Goal: Task Accomplishment & Management: Manage account settings

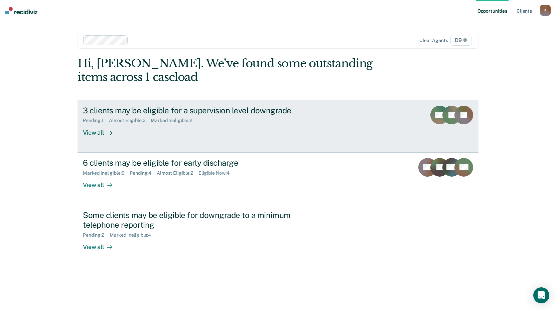
click at [247, 110] on div "3 clients may be eligible for a supervision level downgrade" at bounding box center [200, 111] width 234 height 10
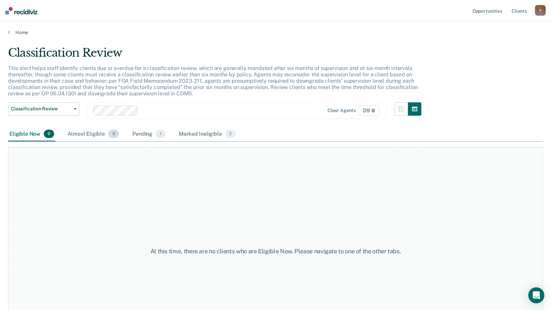
click at [91, 135] on div "Almost Eligible 3" at bounding box center [93, 134] width 54 height 15
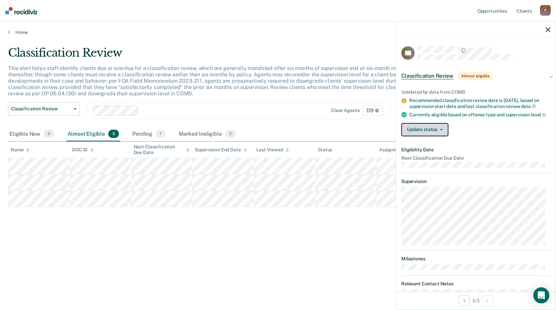
click at [445, 135] on button "Update status" at bounding box center [424, 129] width 47 height 13
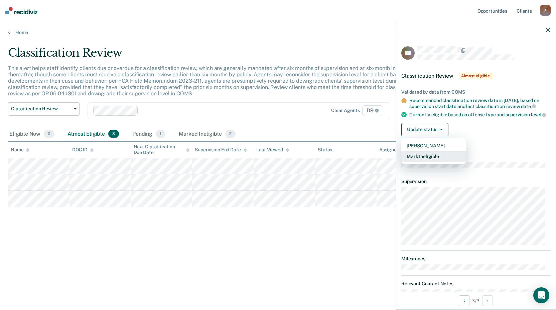
click at [432, 162] on button "Mark Ineligible" at bounding box center [433, 156] width 64 height 11
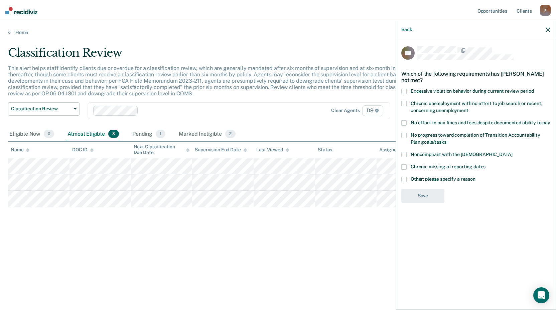
click at [404, 179] on span at bounding box center [403, 179] width 5 height 5
click at [475, 177] on input "Other: please specify a reason" at bounding box center [475, 177] width 0 height 0
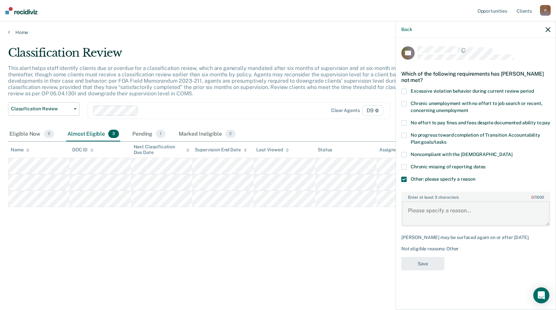
click at [431, 202] on textarea "Enter at least 3 characters 0 / 1600" at bounding box center [476, 214] width 148 height 25
drag, startPoint x: 374, startPoint y: 246, endPoint x: 378, endPoint y: 242, distance: 5.4
click at [373, 246] on div "Classification Review This alert helps staff identify clients due or overdue fo…" at bounding box center [277, 153] width 539 height 214
click at [548, 27] on button "button" at bounding box center [547, 30] width 5 height 6
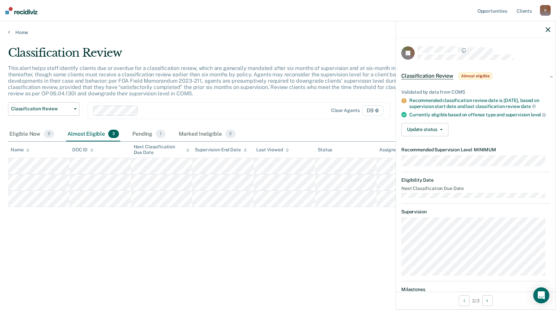
click at [250, 240] on div "Classification Review This alert helps staff identify clients due or overdue fo…" at bounding box center [277, 153] width 539 height 214
click at [362, 230] on div "Classification Review This alert helps staff identify clients due or overdue fo…" at bounding box center [277, 153] width 539 height 214
click at [427, 137] on button "Update status" at bounding box center [424, 129] width 47 height 13
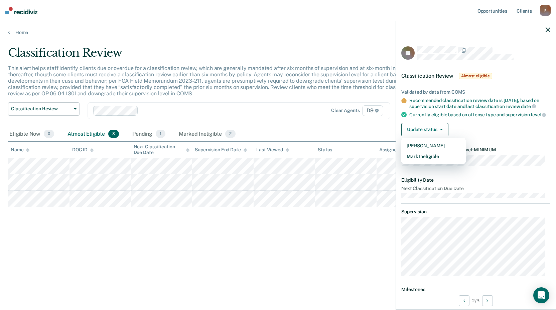
click at [276, 258] on div "Classification Review This alert helps staff identify clients due or overdue fo…" at bounding box center [277, 153] width 539 height 214
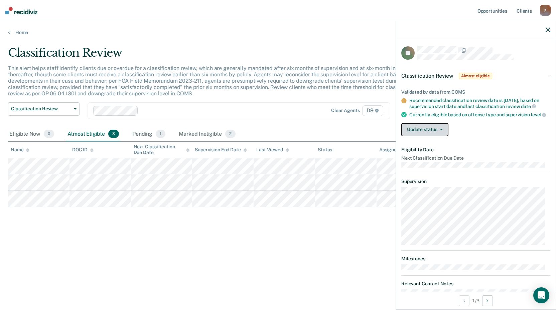
click at [431, 137] on button "Update status" at bounding box center [424, 129] width 47 height 13
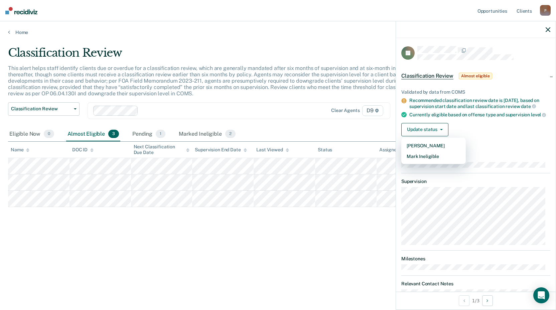
click at [345, 260] on div "Classification Review This alert helps staff identify clients due or overdue fo…" at bounding box center [277, 164] width 539 height 236
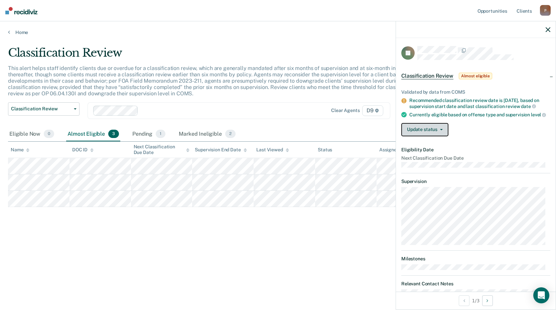
click at [441, 137] on button "Update status" at bounding box center [424, 129] width 47 height 13
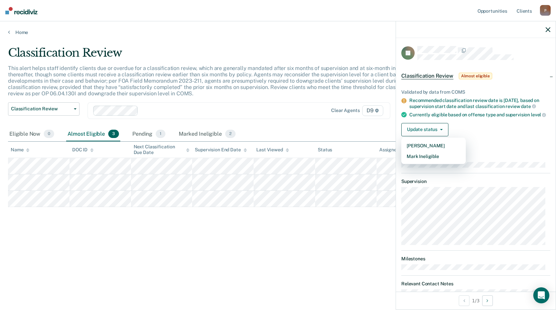
click at [324, 269] on div "Classification Review This alert helps staff identify clients due or overdue fo…" at bounding box center [277, 164] width 539 height 236
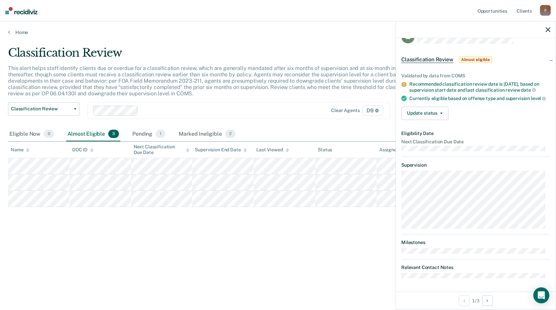
scroll to position [27, 0]
click at [432, 115] on button "Update status" at bounding box center [424, 113] width 47 height 13
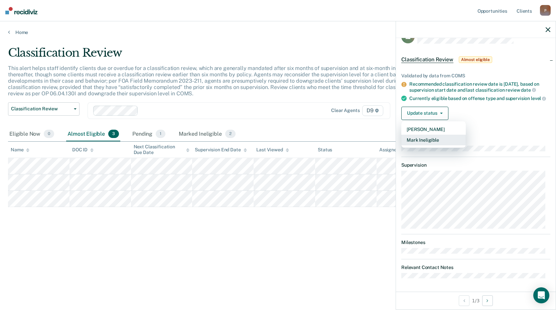
click at [434, 139] on button "Mark Ineligible" at bounding box center [433, 140] width 64 height 11
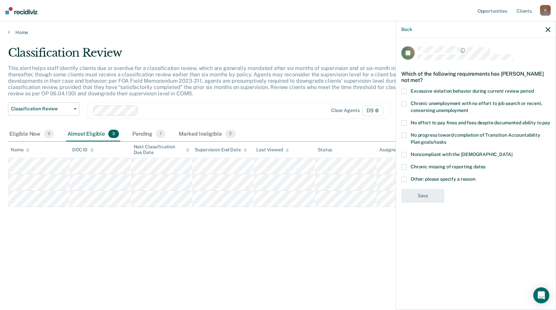
click at [402, 182] on span at bounding box center [403, 179] width 5 height 5
click at [475, 177] on input "Other: please specify a reason" at bounding box center [475, 177] width 0 height 0
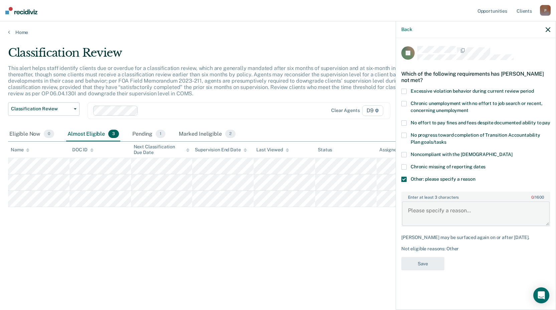
click at [427, 211] on textarea "Enter at least 3 characters 0 / 1600" at bounding box center [476, 214] width 148 height 25
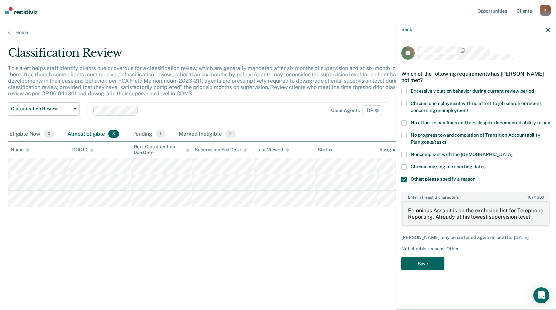
type textarea "Felonious Assault is on the exclusion list for Telephone Reporting. Already at …"
click at [416, 263] on button "Save" at bounding box center [422, 264] width 43 height 14
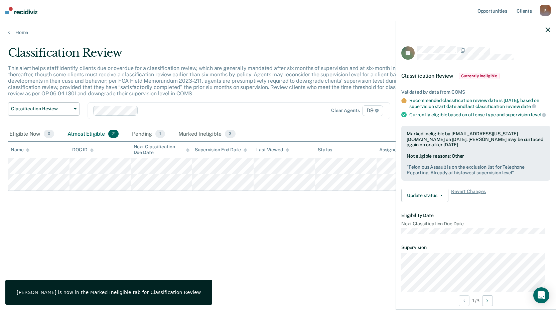
click at [212, 222] on div "Classification Review This alert helps staff identify clients due or overdue fo…" at bounding box center [277, 153] width 539 height 214
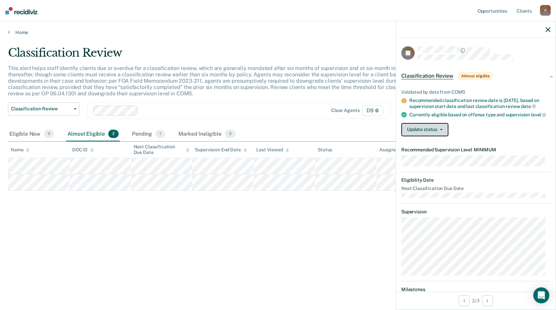
click at [427, 137] on button "Update status" at bounding box center [424, 129] width 47 height 13
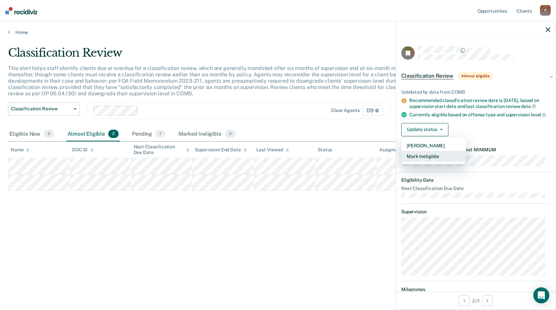
click at [431, 162] on button "Mark Ineligible" at bounding box center [433, 156] width 64 height 11
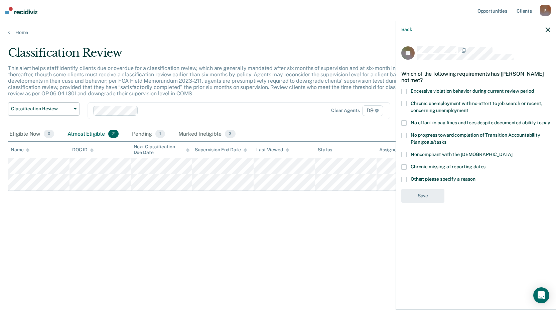
click at [406, 168] on span at bounding box center [403, 167] width 5 height 5
click at [485, 165] on input "Chronic missing of reporting dates" at bounding box center [485, 165] width 0 height 0
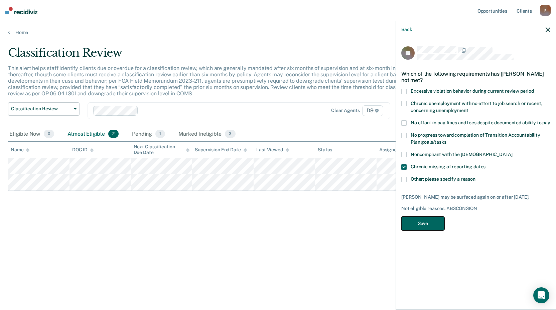
click at [417, 222] on button "Save" at bounding box center [422, 224] width 43 height 14
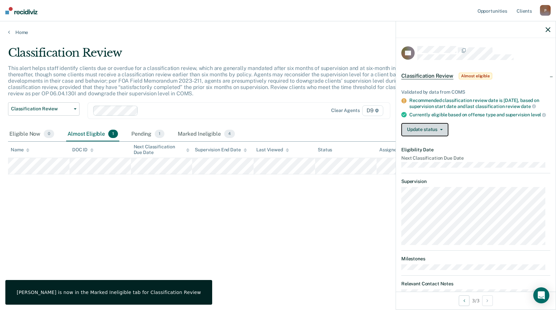
click at [433, 133] on button "Update status" at bounding box center [424, 129] width 47 height 13
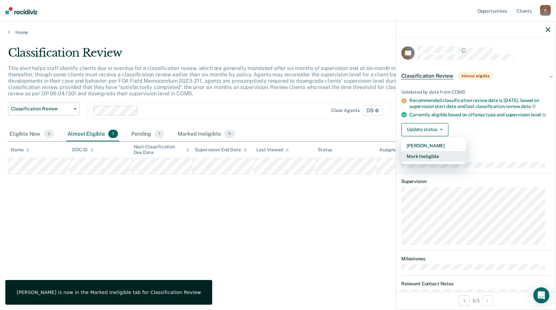
click at [435, 161] on button "Mark Ineligible" at bounding box center [433, 156] width 64 height 11
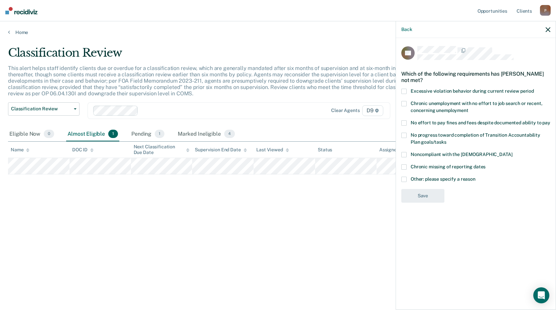
click at [406, 165] on span at bounding box center [403, 167] width 5 height 5
click at [485, 165] on input "Chronic missing of reporting dates" at bounding box center [485, 165] width 0 height 0
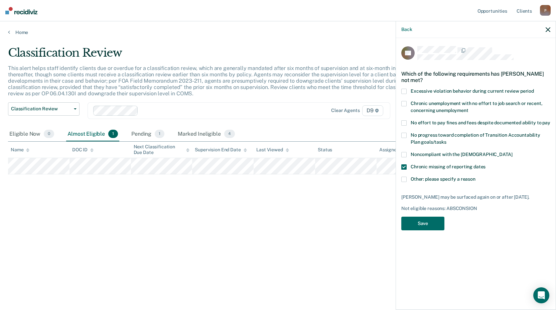
click at [403, 177] on span at bounding box center [403, 179] width 5 height 5
click at [475, 177] on input "Other: please specify a reason" at bounding box center [475, 177] width 0 height 0
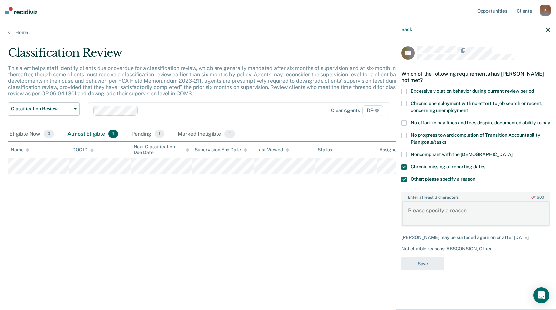
click at [433, 203] on textarea "Enter at least 3 characters 0 / 1600" at bounding box center [476, 214] width 148 height 25
type textarea "In residential treatment."
click at [424, 267] on button "Save" at bounding box center [422, 264] width 43 height 14
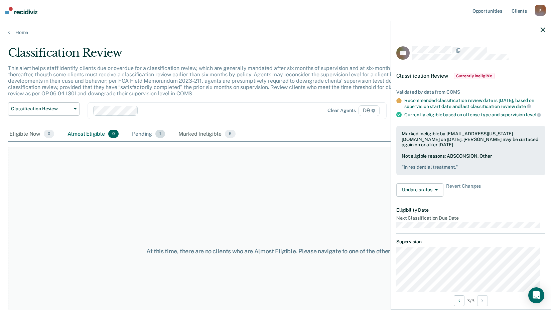
click at [141, 133] on div "Pending 1" at bounding box center [149, 134] width 36 height 15
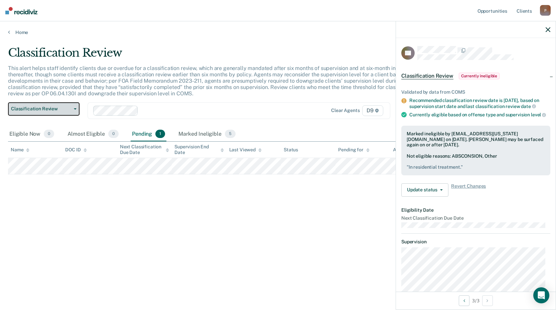
click at [49, 114] on button "Classification Review" at bounding box center [43, 108] width 71 height 13
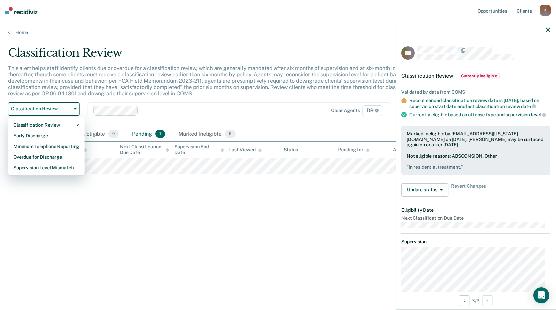
click at [77, 209] on div "Classification Review This alert helps staff identify clients due or overdue fo…" at bounding box center [277, 153] width 539 height 214
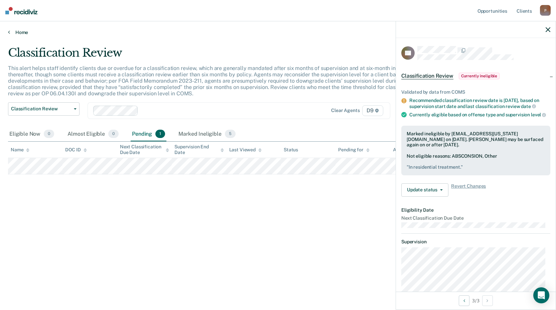
click at [18, 33] on link "Home" at bounding box center [277, 32] width 539 height 6
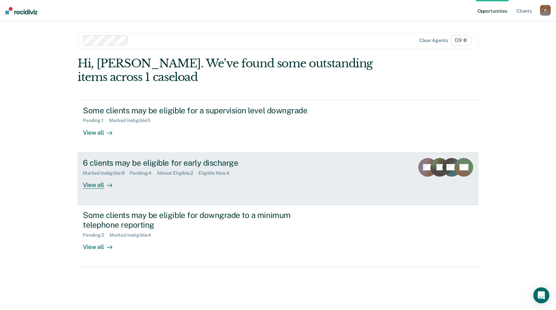
click at [180, 163] on div "6 clients may be eligible for early discharge" at bounding box center [200, 163] width 234 height 10
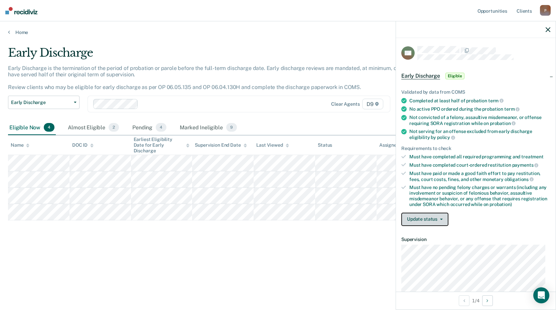
click at [430, 218] on button "Update status" at bounding box center [424, 219] width 47 height 13
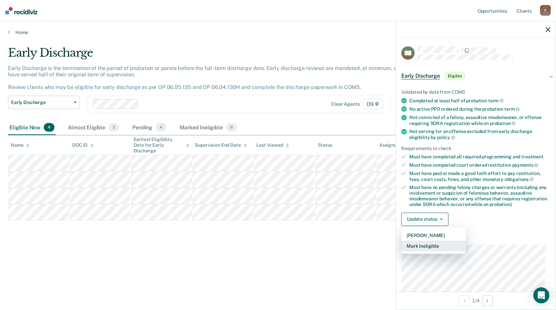
click at [439, 245] on button "Mark Ineligible" at bounding box center [433, 246] width 64 height 11
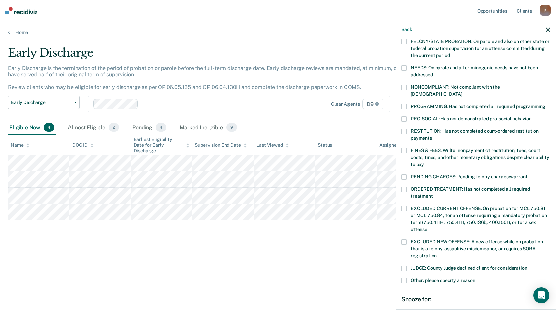
scroll to position [100, 0]
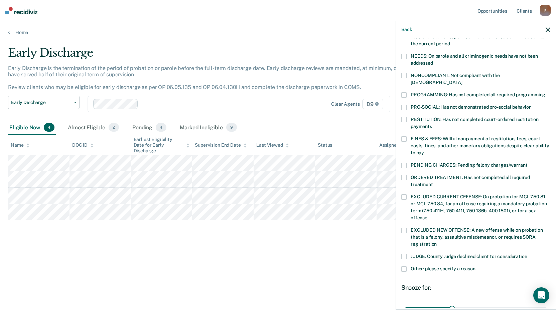
click at [221, 250] on div "Early Discharge Early Discharge is the termination of the period of probation o…" at bounding box center [277, 153] width 539 height 214
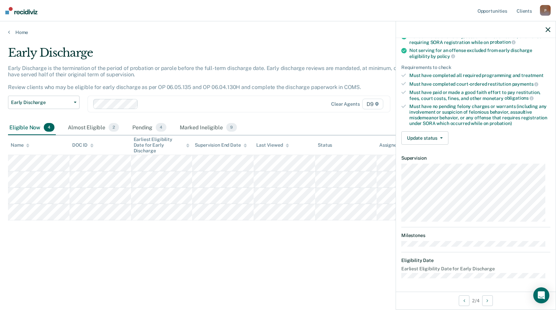
scroll to position [81, 0]
click at [441, 140] on button "Update status" at bounding box center [424, 138] width 47 height 13
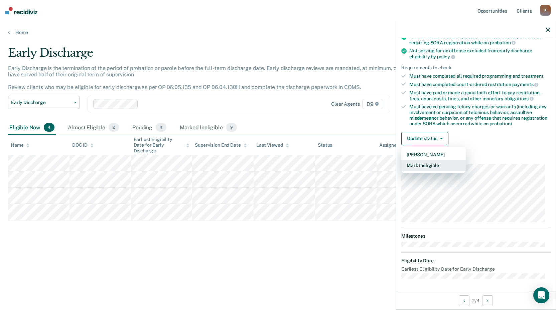
click at [439, 165] on button "Mark Ineligible" at bounding box center [433, 165] width 64 height 11
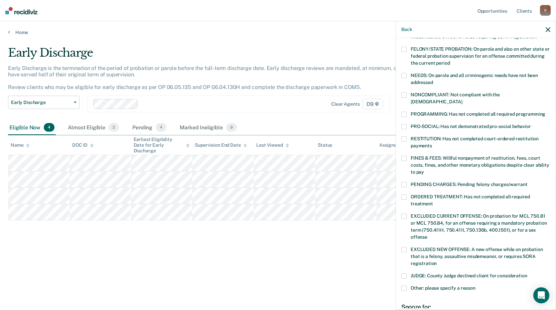
click at [353, 265] on div "Early Discharge Early Discharge is the termination of the period of probation o…" at bounding box center [277, 164] width 539 height 236
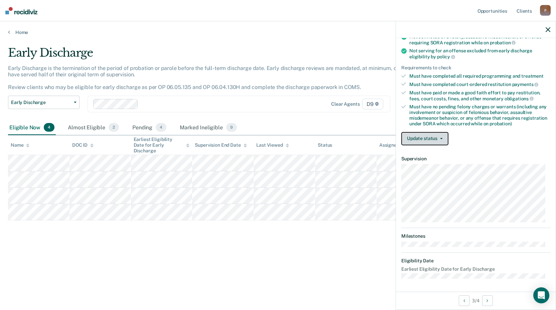
click at [439, 140] on button "Update status" at bounding box center [424, 138] width 47 height 13
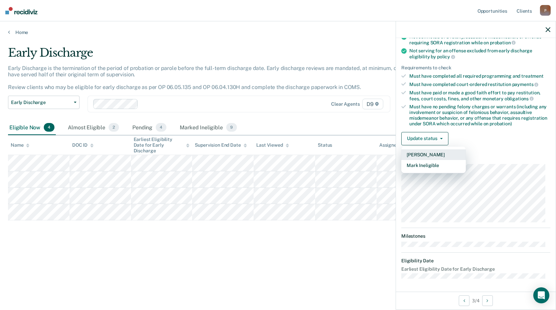
click at [429, 156] on button "Mark Pending" at bounding box center [433, 155] width 64 height 11
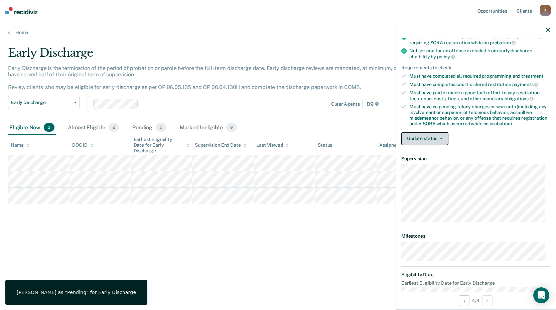
click at [431, 137] on button "Update status" at bounding box center [424, 138] width 47 height 13
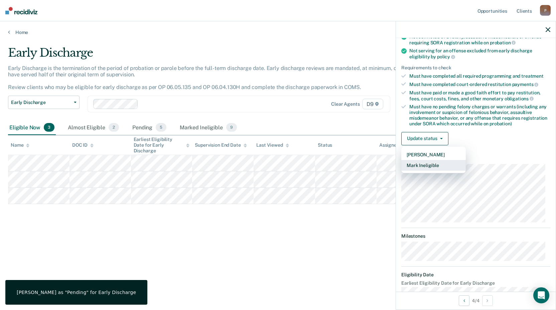
click at [424, 166] on button "Mark Ineligible" at bounding box center [433, 165] width 64 height 11
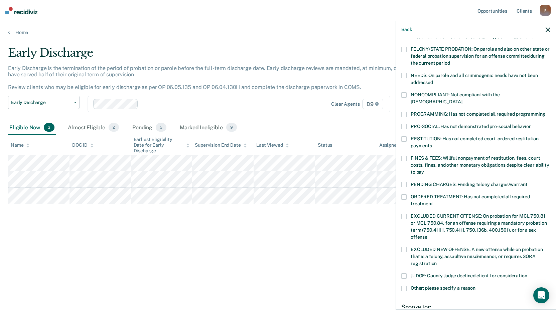
click at [402, 156] on span at bounding box center [403, 158] width 5 height 5
click at [424, 170] on input "FINES & FEES: Willful nonpayment of restitution, fees, court costs, fines, and …" at bounding box center [424, 170] width 0 height 0
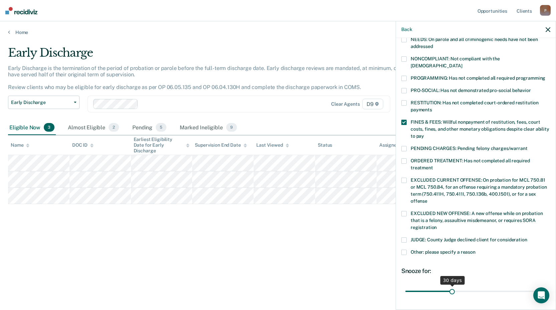
scroll to position [148, 0]
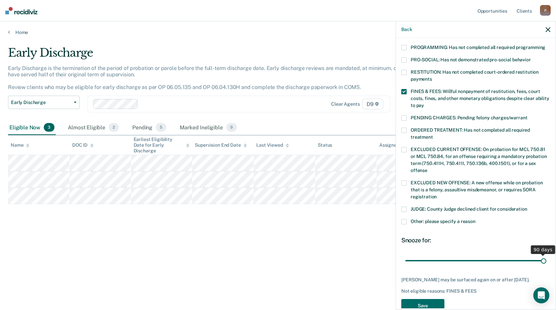
drag, startPoint x: 451, startPoint y: 254, endPoint x: 558, endPoint y: 256, distance: 106.5
type input "90"
click at [546, 256] on input "range" at bounding box center [475, 261] width 141 height 12
click at [424, 302] on button "Save" at bounding box center [422, 306] width 43 height 14
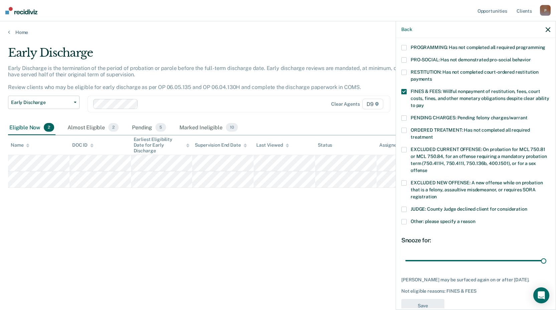
scroll to position [144, 0]
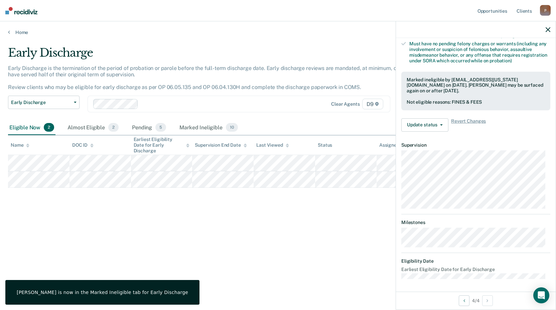
click at [169, 213] on div "Early Discharge Early Discharge is the termination of the period of probation o…" at bounding box center [277, 153] width 539 height 214
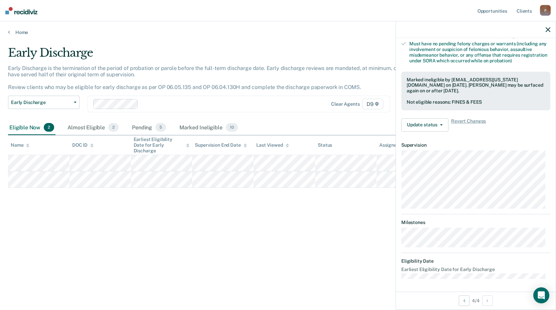
click at [119, 216] on div "Early Discharge Early Discharge is the termination of the period of probation o…" at bounding box center [277, 153] width 539 height 214
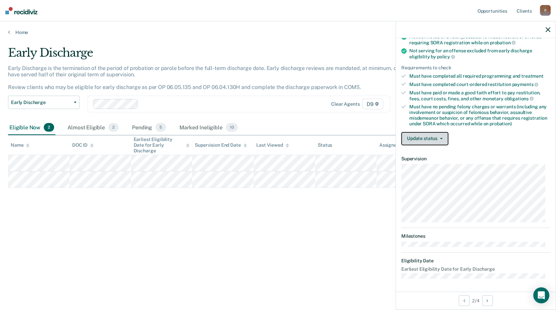
click at [421, 133] on button "Update status" at bounding box center [424, 138] width 47 height 13
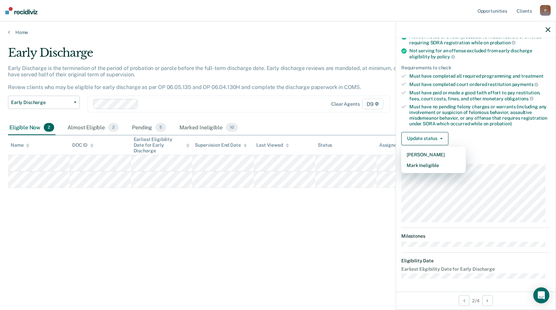
click at [310, 209] on div "Early Discharge Early Discharge is the termination of the period of probation o…" at bounding box center [277, 153] width 539 height 214
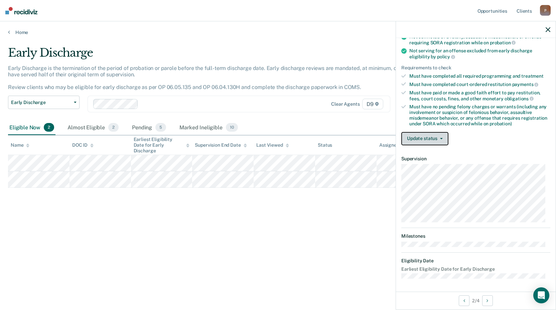
click at [424, 141] on button "Update status" at bounding box center [424, 138] width 47 height 13
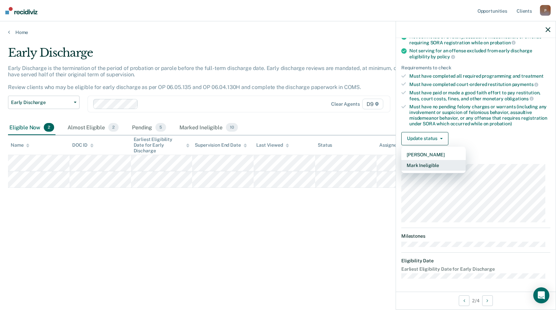
click at [426, 165] on button "Mark Ineligible" at bounding box center [433, 165] width 64 height 11
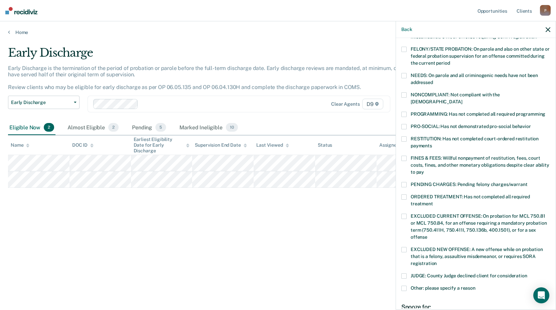
drag, startPoint x: 231, startPoint y: 276, endPoint x: 255, endPoint y: 264, distance: 26.6
click at [233, 275] on div "Early Discharge Early Discharge is the termination of the period of probation o…" at bounding box center [277, 164] width 539 height 236
click at [547, 29] on icon "button" at bounding box center [547, 29] width 5 height 5
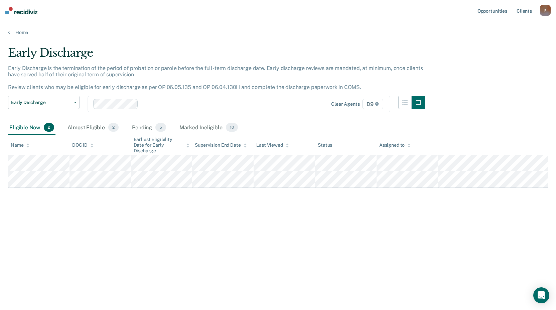
click at [300, 36] on main "Early Discharge Early Discharge is the termination of the period of probation o…" at bounding box center [278, 171] width 556 height 273
click at [75, 102] on icon "button" at bounding box center [75, 102] width 3 height 1
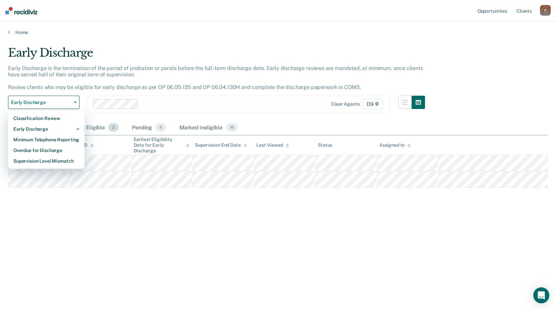
drag, startPoint x: 121, startPoint y: 279, endPoint x: 82, endPoint y: 130, distance: 153.8
click at [120, 274] on div "Early Discharge Early Discharge is the termination of the period of probation o…" at bounding box center [277, 164] width 539 height 236
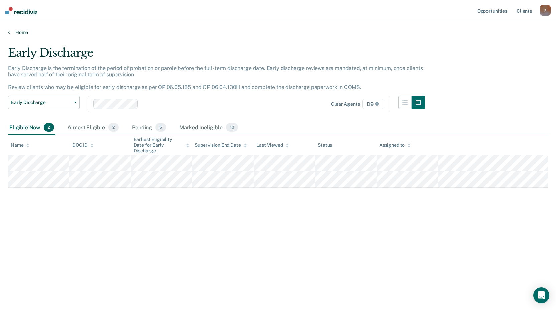
click at [19, 31] on link "Home" at bounding box center [277, 32] width 539 height 6
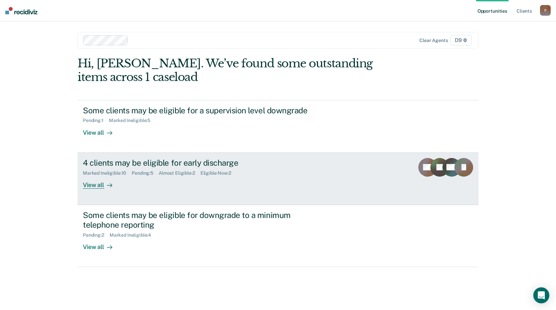
click at [112, 186] on icon at bounding box center [111, 186] width 2 height 4
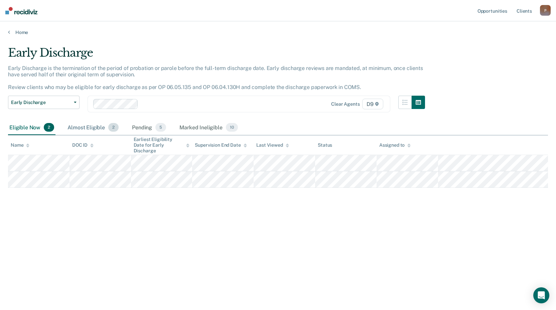
click at [98, 128] on div "Almost Eligible 2" at bounding box center [93, 128] width 54 height 15
click at [139, 129] on div "Pending 5" at bounding box center [149, 128] width 37 height 15
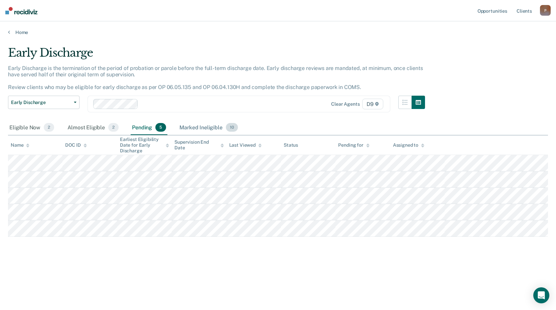
click at [197, 129] on div "Marked Ineligible 10" at bounding box center [208, 128] width 61 height 15
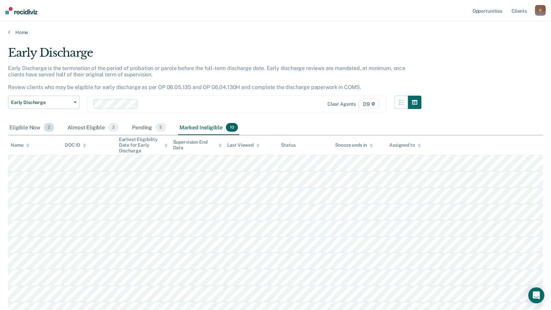
click at [27, 127] on div "Eligible Now 2" at bounding box center [31, 128] width 47 height 15
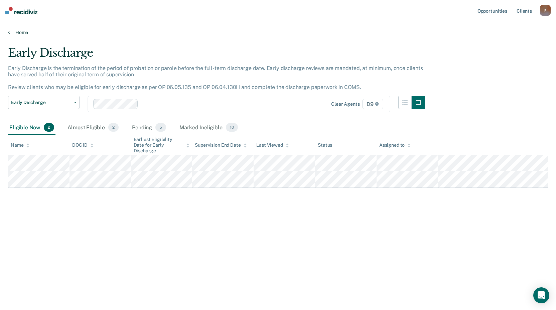
click at [12, 32] on link "Home" at bounding box center [277, 32] width 539 height 6
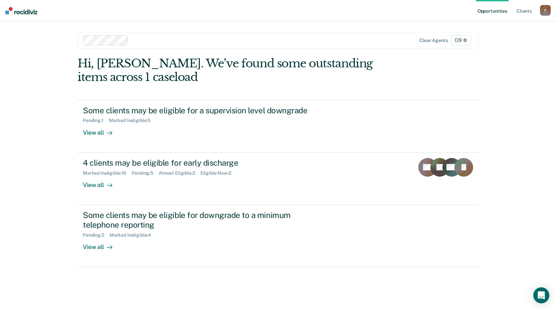
click at [307, 85] on div "Hi, Jeremy. We’ve found some outstanding items across 1 caseload Some clients m…" at bounding box center [277, 162] width 401 height 211
click at [186, 89] on div "Hi, Jeremy. We’ve found some outstanding items across 1 caseload Some clients m…" at bounding box center [277, 162] width 401 height 211
click at [364, 84] on div "Hi, Jeremy. We’ve found some outstanding items across 1 caseload Some clients m…" at bounding box center [277, 162] width 401 height 211
click at [160, 83] on div "Hi, Jeremy. We’ve found some outstanding items across 1 caseload" at bounding box center [237, 70] width 320 height 27
click at [51, 78] on div "Opportunities Client s PriestJ@michigan.gov P Profile How it works Log Out Clea…" at bounding box center [278, 155] width 556 height 310
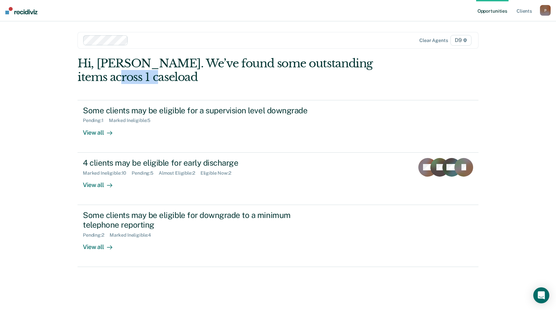
click at [51, 78] on div "Opportunities Client s PriestJ@michigan.gov P Profile How it works Log Out Clea…" at bounding box center [278, 155] width 556 height 310
click at [51, 77] on div "Opportunities Client s PriestJ@michigan.gov P Profile How it works Log Out Clea…" at bounding box center [278, 155] width 556 height 310
click at [48, 89] on div "Opportunities Client s PriestJ@michigan.gov P Profile How it works Log Out Clea…" at bounding box center [278, 155] width 556 height 310
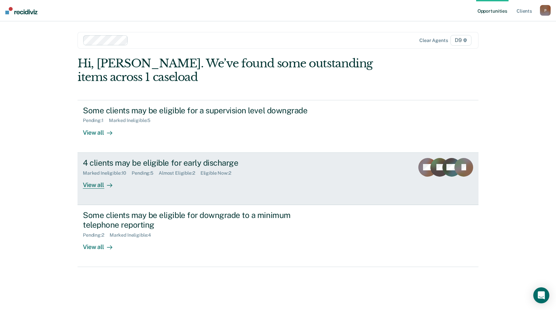
click at [165, 160] on div "4 clients may be eligible for early discharge" at bounding box center [200, 163] width 234 height 10
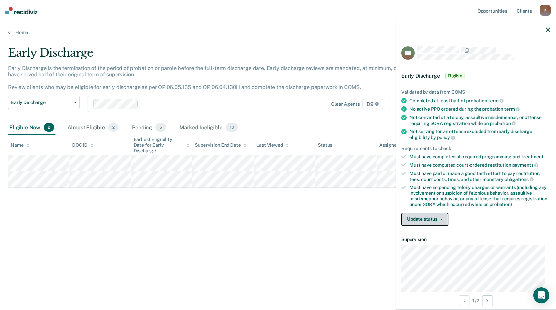
click at [434, 218] on button "Update status" at bounding box center [424, 219] width 47 height 13
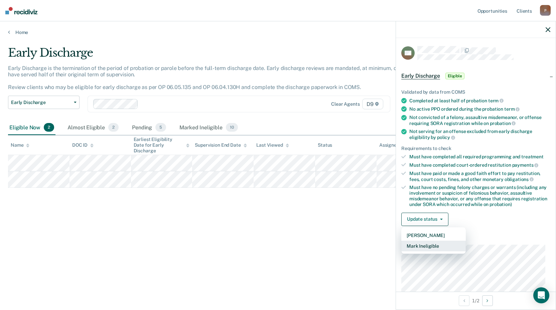
click at [442, 248] on button "Mark Ineligible" at bounding box center [433, 246] width 64 height 11
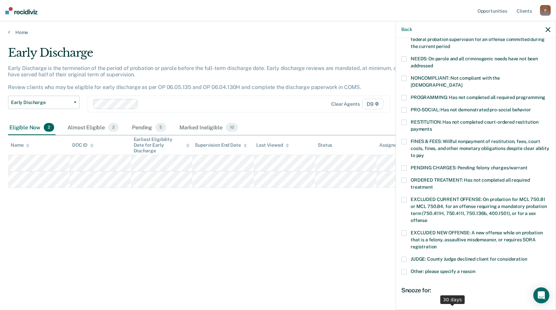
scroll to position [162, 0]
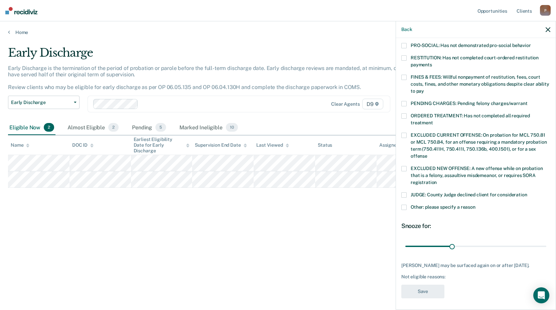
click at [406, 193] on span at bounding box center [403, 195] width 5 height 5
click at [527, 193] on input "JUDGE: County Judge declined client for consideration" at bounding box center [527, 193] width 0 height 0
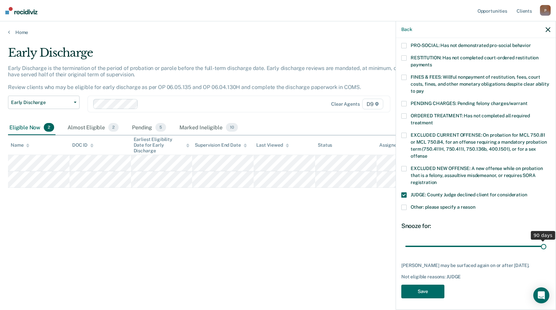
drag, startPoint x: 450, startPoint y: 237, endPoint x: 558, endPoint y: 243, distance: 108.0
type input "90"
click at [546, 243] on input "range" at bounding box center [475, 247] width 141 height 12
click at [410, 291] on button "Save" at bounding box center [422, 292] width 43 height 14
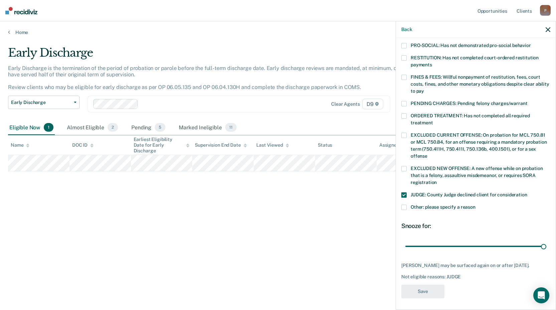
click at [173, 223] on div "Early Discharge Early Discharge is the termination of the period of probation o…" at bounding box center [277, 153] width 539 height 214
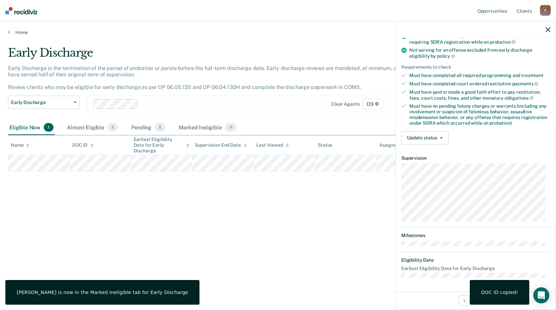
scroll to position [81, 0]
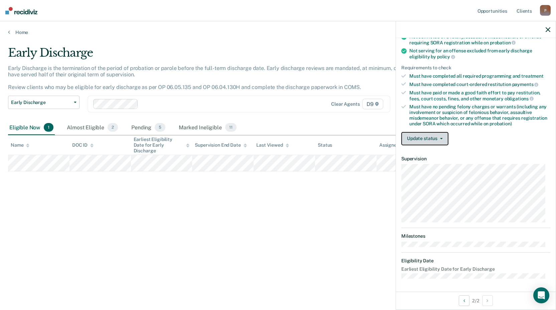
click at [422, 140] on button "Update status" at bounding box center [424, 138] width 47 height 13
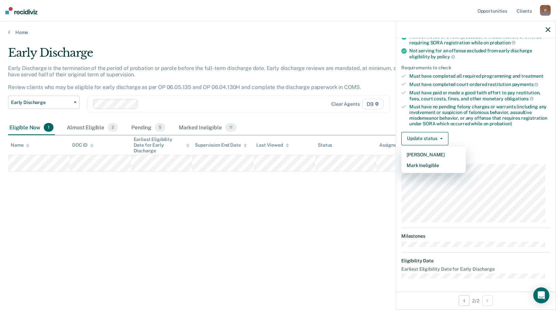
click at [261, 196] on div "Early Discharge Early Discharge is the termination of the period of probation o…" at bounding box center [277, 153] width 539 height 214
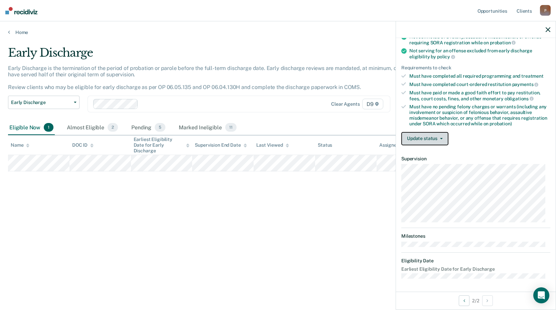
click at [424, 143] on button "Update status" at bounding box center [424, 138] width 47 height 13
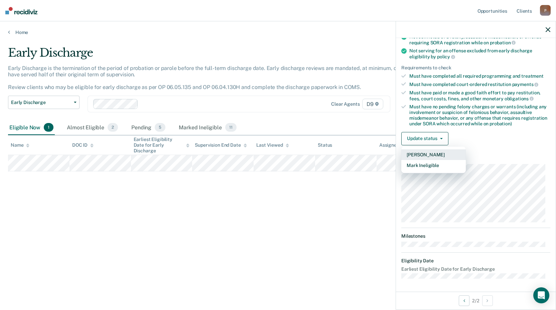
click at [412, 153] on button "Mark Pending" at bounding box center [433, 155] width 64 height 11
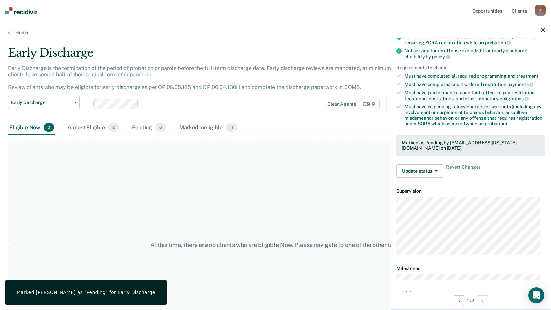
click at [226, 188] on div "At this time, there are no clients who are Eligible Now. Please navigate to one…" at bounding box center [275, 245] width 534 height 209
click at [20, 31] on link "Home" at bounding box center [275, 32] width 534 height 6
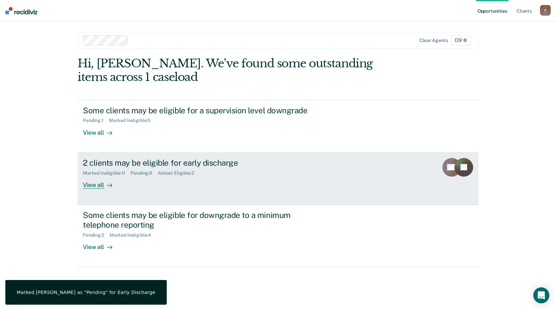
click at [226, 173] on div "Marked Ineligible : 11 Pending : 6 Almost Eligible : 2" at bounding box center [200, 172] width 234 height 8
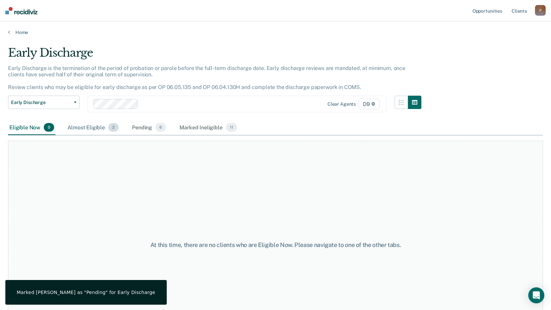
click at [92, 129] on div "Almost Eligible 2" at bounding box center [93, 128] width 54 height 15
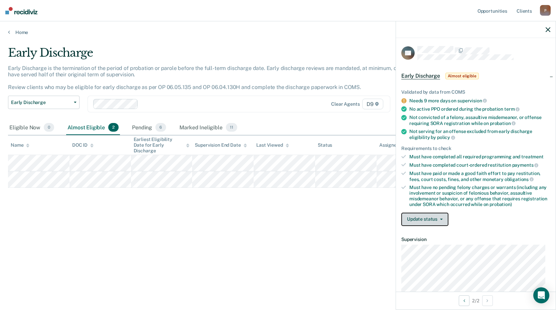
click at [429, 224] on button "Update status" at bounding box center [424, 219] width 47 height 13
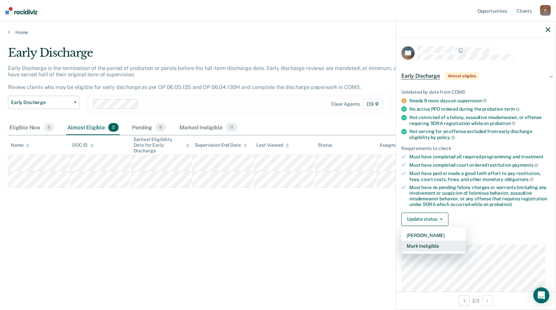
click at [434, 244] on button "Mark Ineligible" at bounding box center [433, 246] width 64 height 11
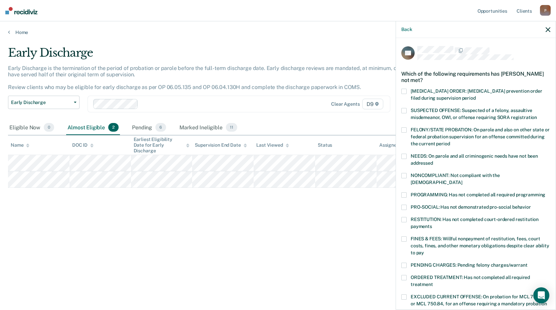
click at [405, 217] on span at bounding box center [403, 219] width 5 height 5
click at [432, 224] on input "RESTITUTION: Has not completed court-ordered restitution payments" at bounding box center [432, 224] width 0 height 0
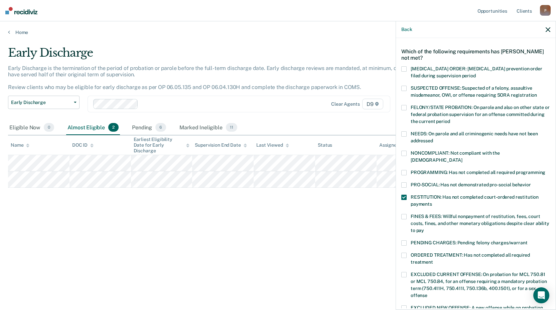
scroll to position [33, 0]
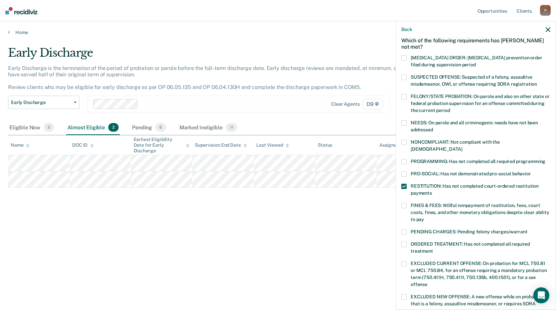
drag, startPoint x: 405, startPoint y: 197, endPoint x: 410, endPoint y: 198, distance: 5.2
click at [407, 203] on label "FINES & FEES: Willful nonpayment of restitution, fees, court costs, fines, and …" at bounding box center [475, 213] width 149 height 21
click at [424, 217] on input "FINES & FEES: Willful nonpayment of restitution, fees, court costs, fines, and …" at bounding box center [424, 217] width 0 height 0
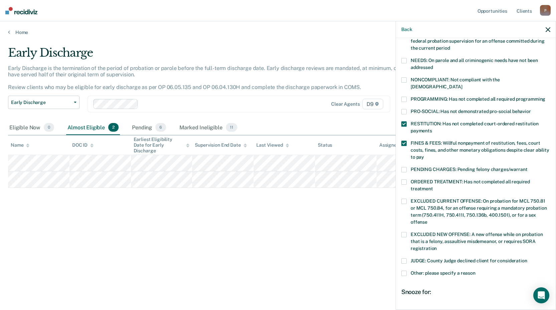
scroll to position [100, 0]
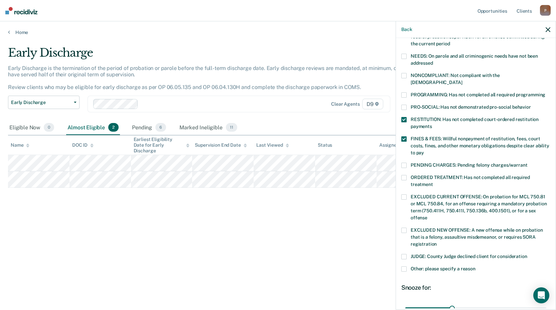
click at [404, 117] on span at bounding box center [403, 119] width 5 height 5
click at [432, 124] on input "RESTITUTION: Has not completed court-ordered restitution payments" at bounding box center [432, 124] width 0 height 0
click at [402, 117] on span at bounding box center [403, 119] width 5 height 5
click at [432, 124] on input "RESTITUTION: Has not completed court-ordered restitution payments" at bounding box center [432, 124] width 0 height 0
click at [403, 137] on span at bounding box center [403, 139] width 5 height 5
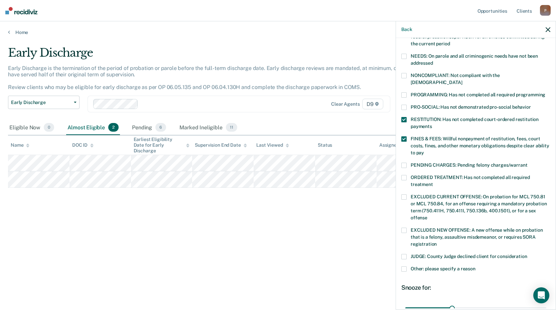
click at [424, 151] on input "FINES & FEES: Willful nonpayment of restitution, fees, court costs, fines, and …" at bounding box center [424, 151] width 0 height 0
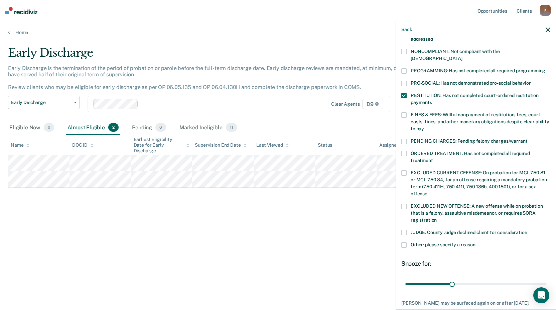
scroll to position [156, 0]
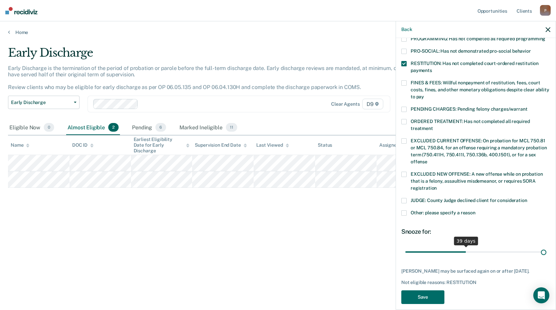
drag, startPoint x: 451, startPoint y: 247, endPoint x: 558, endPoint y: 244, distance: 106.5
type input "90"
click at [546, 246] on input "range" at bounding box center [475, 252] width 141 height 12
click at [432, 294] on button "Save" at bounding box center [422, 298] width 43 height 14
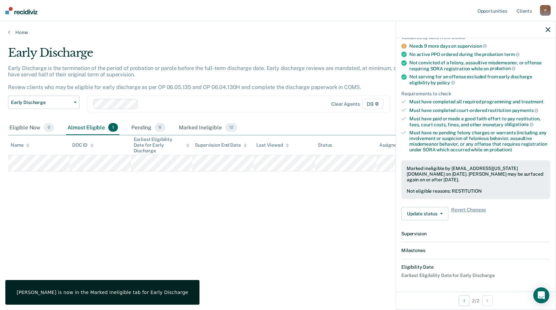
click at [189, 248] on div "Early Discharge Early Discharge is the termination of the period of probation o…" at bounding box center [277, 153] width 539 height 214
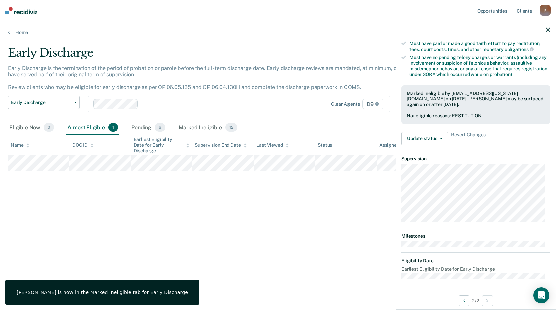
click at [195, 229] on div "Early Discharge Early Discharge is the termination of the period of probation o…" at bounding box center [277, 153] width 539 height 214
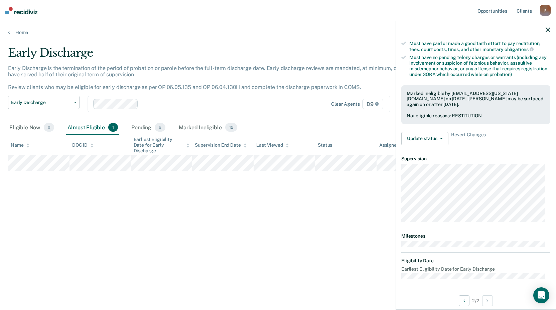
click at [211, 262] on div "Early Discharge Early Discharge is the termination of the period of probation o…" at bounding box center [277, 164] width 539 height 236
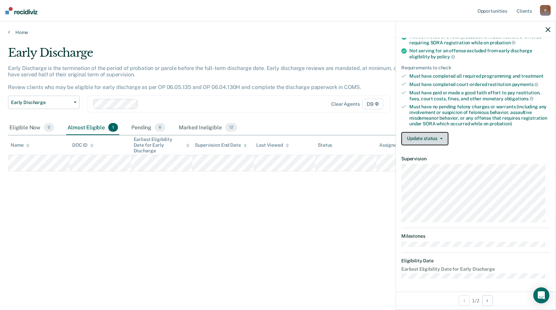
click at [428, 140] on button "Update status" at bounding box center [424, 138] width 47 height 13
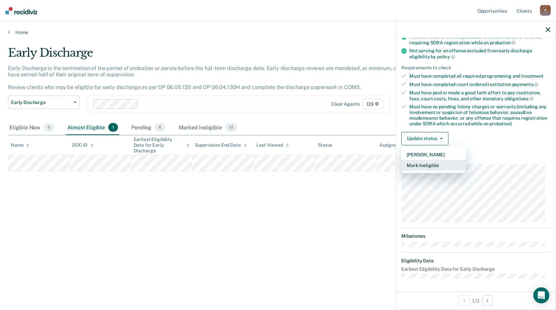
click at [433, 164] on button "Mark Ineligible" at bounding box center [433, 165] width 64 height 11
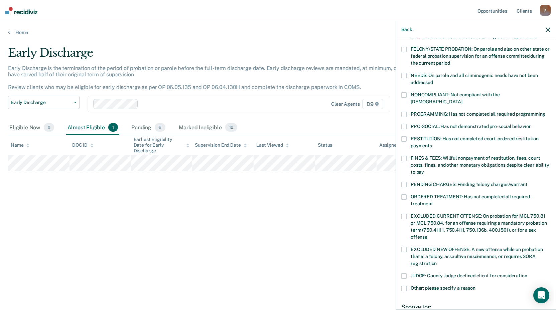
click at [402, 112] on span at bounding box center [403, 114] width 5 height 5
click at [545, 112] on input "PROGRAMMING: Has not completed all required programming" at bounding box center [545, 112] width 0 height 0
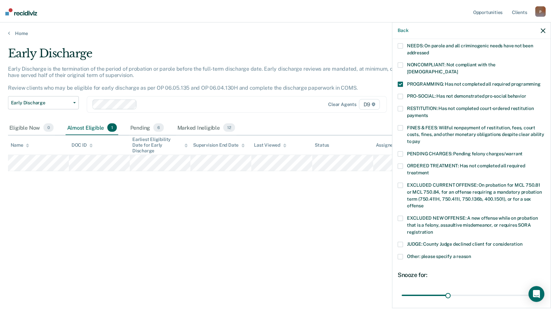
scroll to position [156, 0]
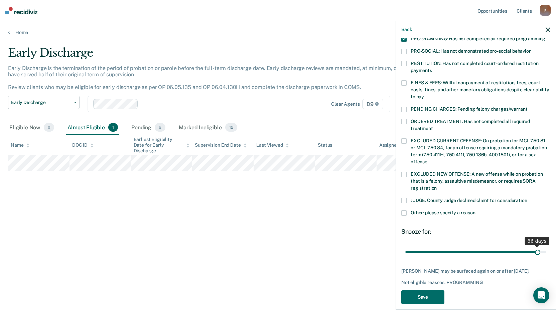
drag, startPoint x: 452, startPoint y: 244, endPoint x: 532, endPoint y: 243, distance: 80.8
click at [532, 246] on input "range" at bounding box center [475, 252] width 141 height 12
drag, startPoint x: 533, startPoint y: 244, endPoint x: 546, endPoint y: 245, distance: 12.4
type input "90"
click at [546, 246] on input "range" at bounding box center [475, 252] width 141 height 12
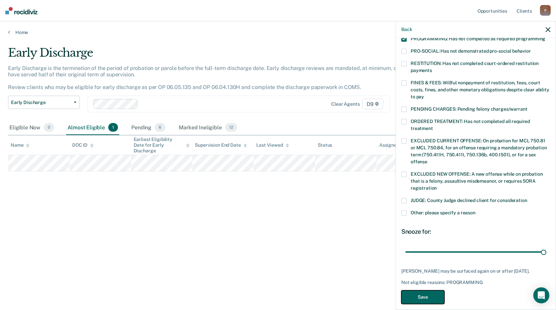
click at [414, 293] on button "Save" at bounding box center [422, 298] width 43 height 14
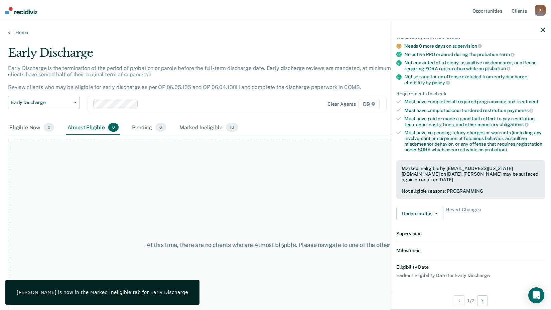
click at [150, 186] on div "At this time, there are no clients who are Almost Eligible. Please navigate to …" at bounding box center [275, 245] width 534 height 209
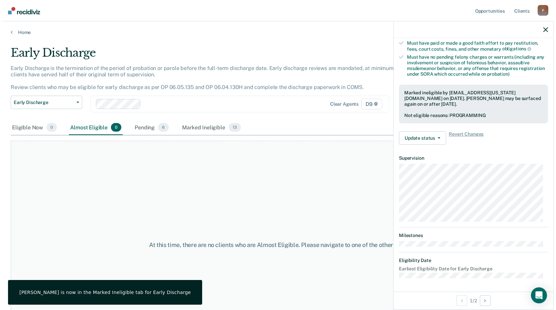
scroll to position [130, 0]
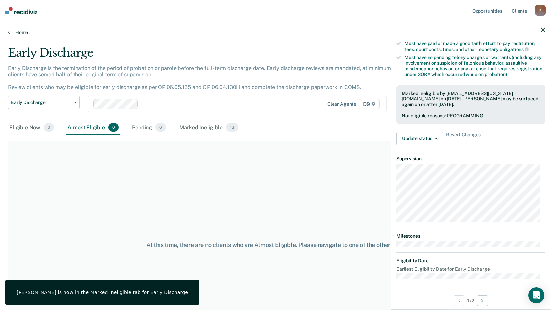
click at [22, 30] on link "Home" at bounding box center [275, 32] width 534 height 6
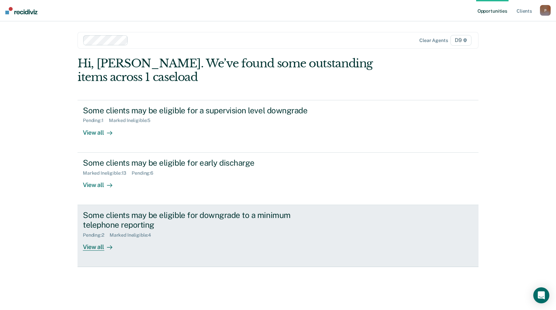
click at [188, 216] on div "Some clients may be eligible for downgrade to a minimum telephone reporting" at bounding box center [200, 220] width 234 height 19
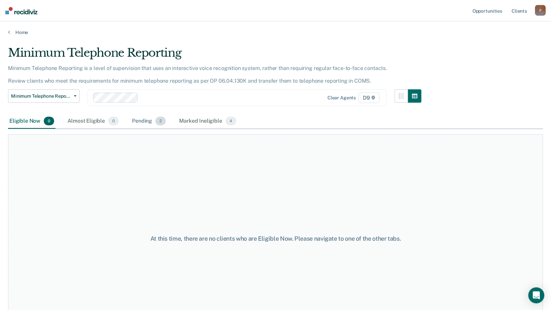
click at [141, 122] on div "Pending 2" at bounding box center [149, 121] width 36 height 15
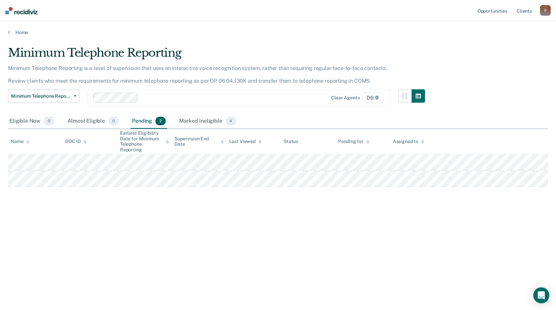
click at [415, 234] on div "Minimum Telephone Reporting Minimum Telephone Reporting is a level of supervisi…" at bounding box center [277, 153] width 539 height 214
click at [22, 120] on div "Eligible Now 0" at bounding box center [31, 121] width 47 height 15
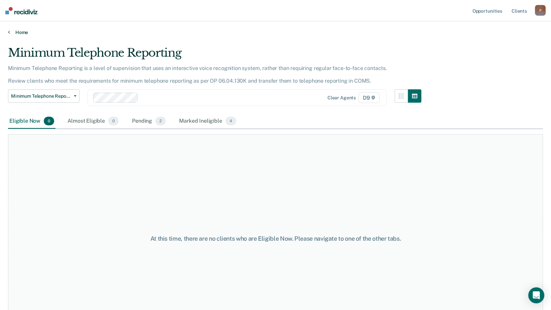
click at [20, 33] on link "Home" at bounding box center [275, 32] width 534 height 6
